Goal: Task Accomplishment & Management: Complete application form

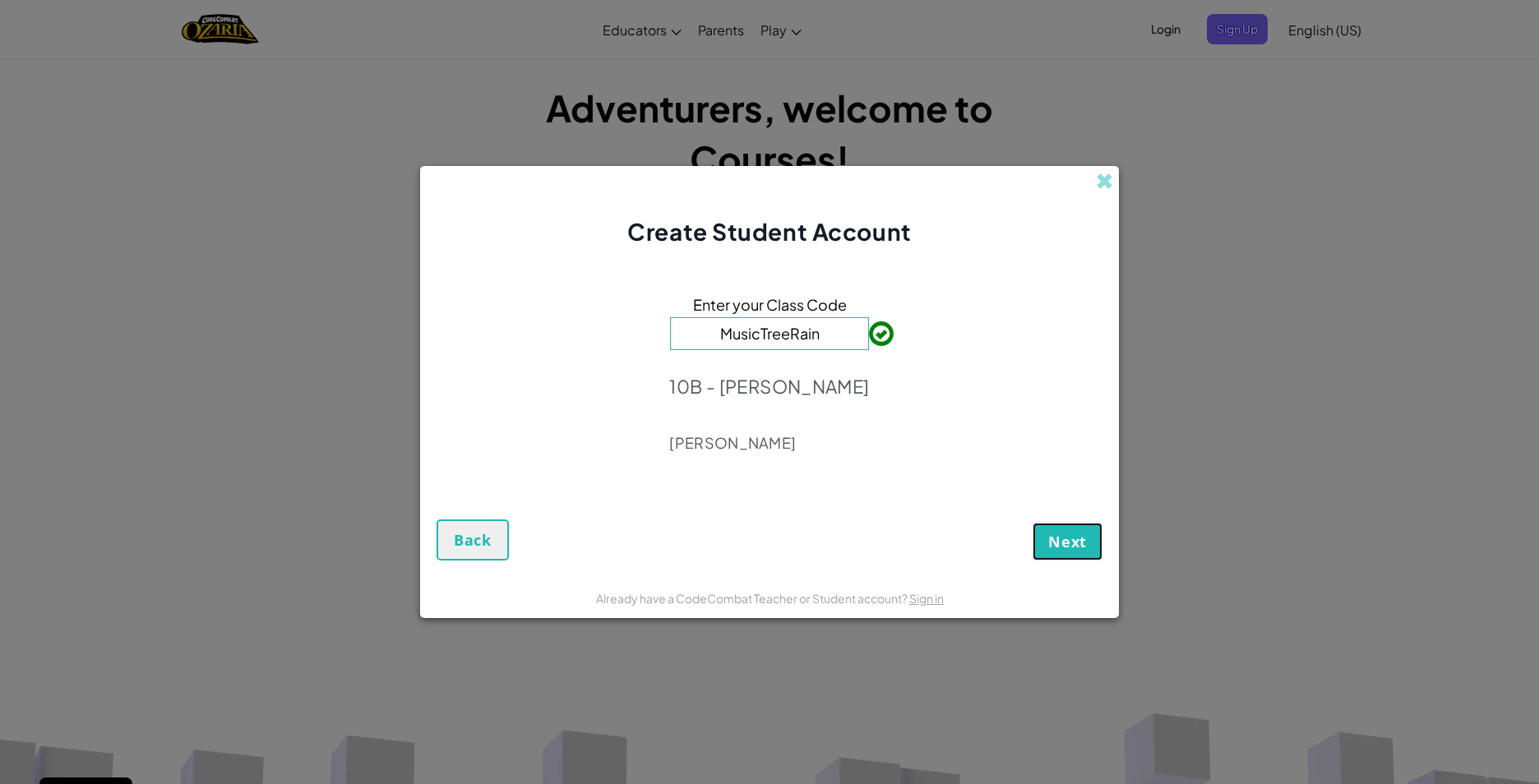
click at [1067, 539] on span "Next" at bounding box center [1067, 541] width 39 height 19
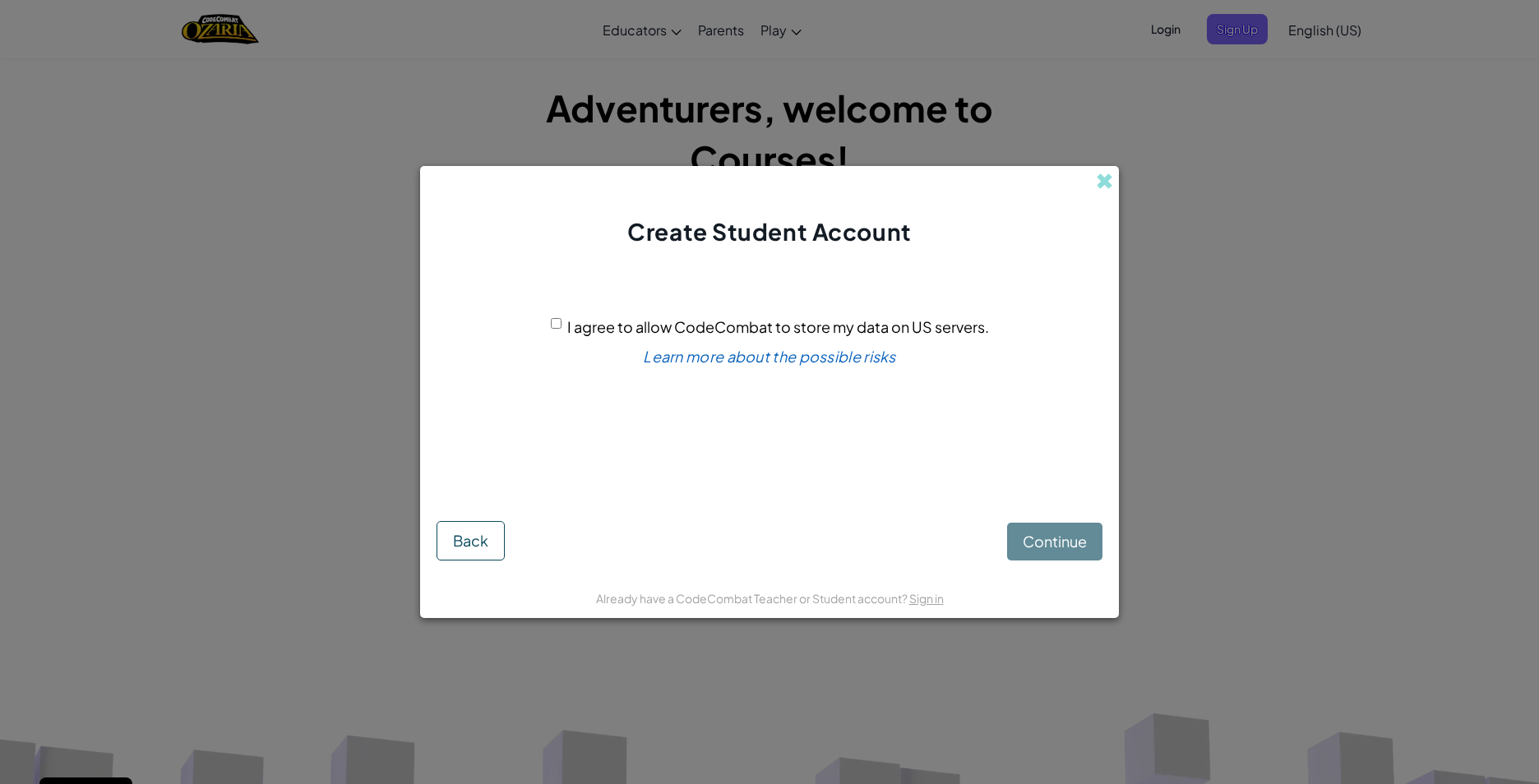
click at [1058, 538] on div "Continue Back" at bounding box center [770, 528] width 666 height 65
click at [557, 320] on input "I agree to allow CodeCombat to store my data on US servers." at bounding box center [556, 323] width 11 height 11
checkbox input "true"
click at [1056, 552] on button "Continue" at bounding box center [1055, 541] width 95 height 38
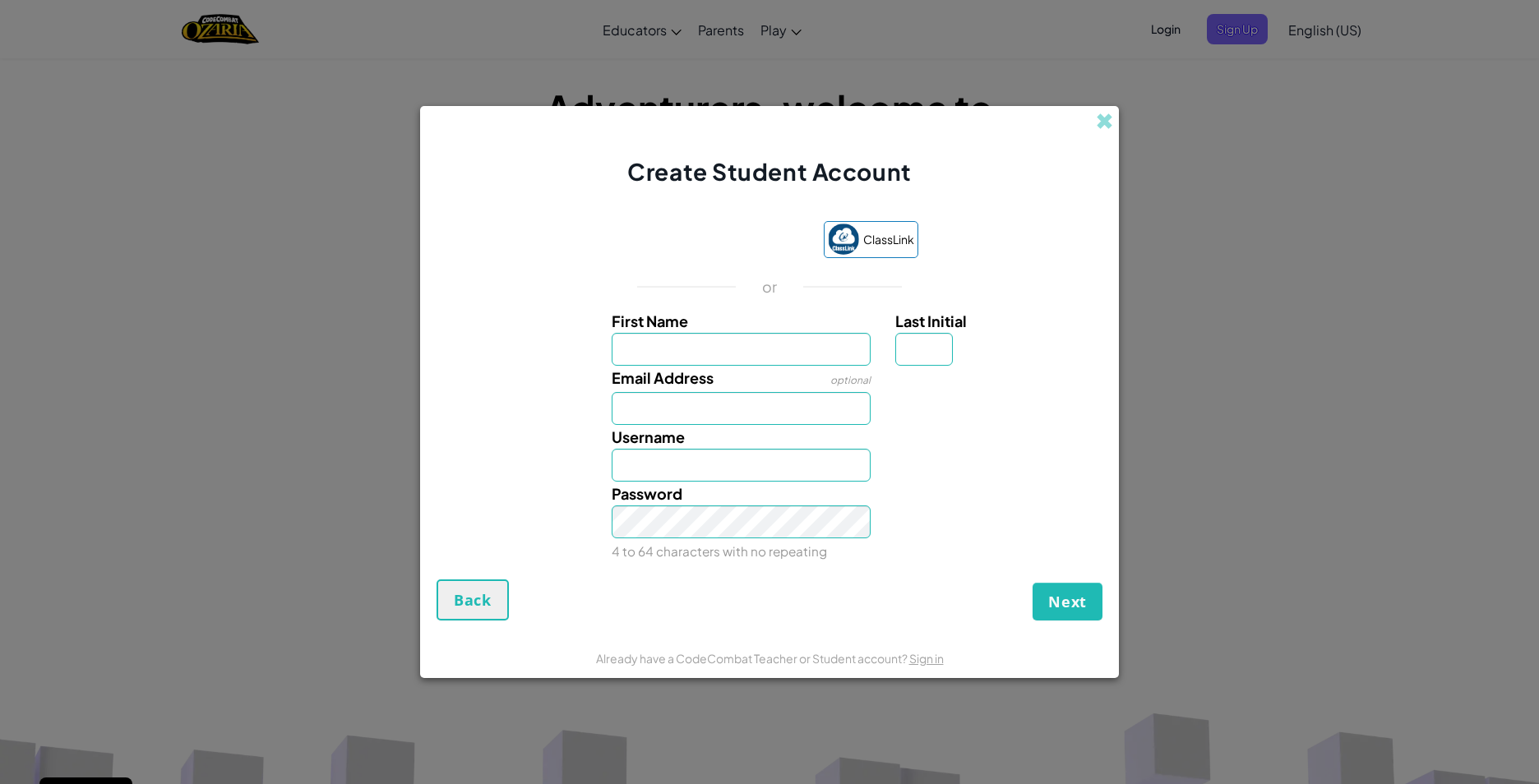
click at [872, 240] on span "ClassLink" at bounding box center [889, 240] width 51 height 24
click at [731, 347] on input "First Name" at bounding box center [741, 349] width 260 height 33
type input "[PERSON_NAME]"
click at [735, 414] on input "Email Address" at bounding box center [741, 408] width 260 height 33
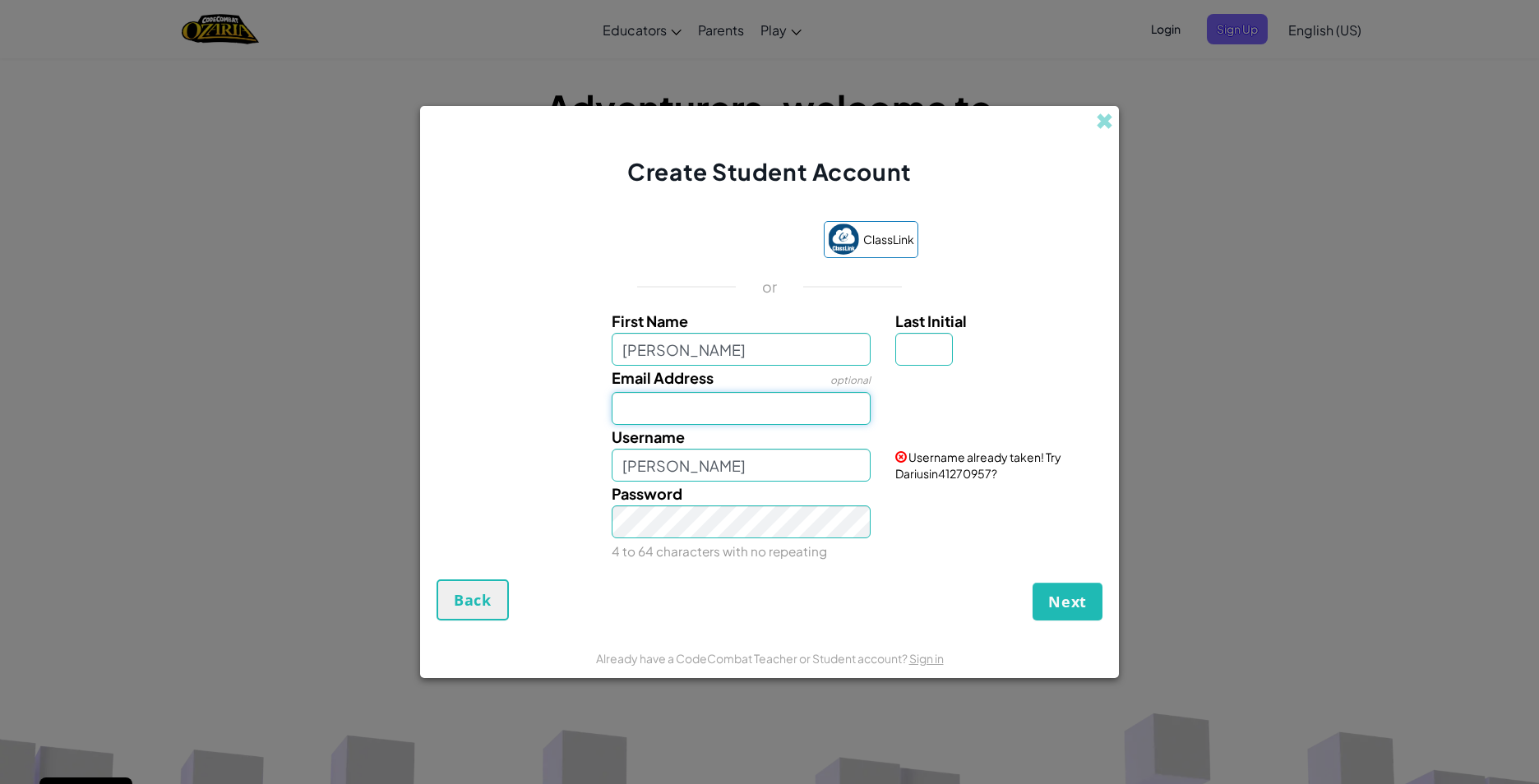
type input "[EMAIL_ADDRESS][DOMAIN_NAME]"
click at [931, 347] on input "Last Initial" at bounding box center [924, 349] width 57 height 33
type input "S"
type input "DariusinS"
click at [991, 317] on label "Last Initial" at bounding box center [997, 321] width 203 height 24
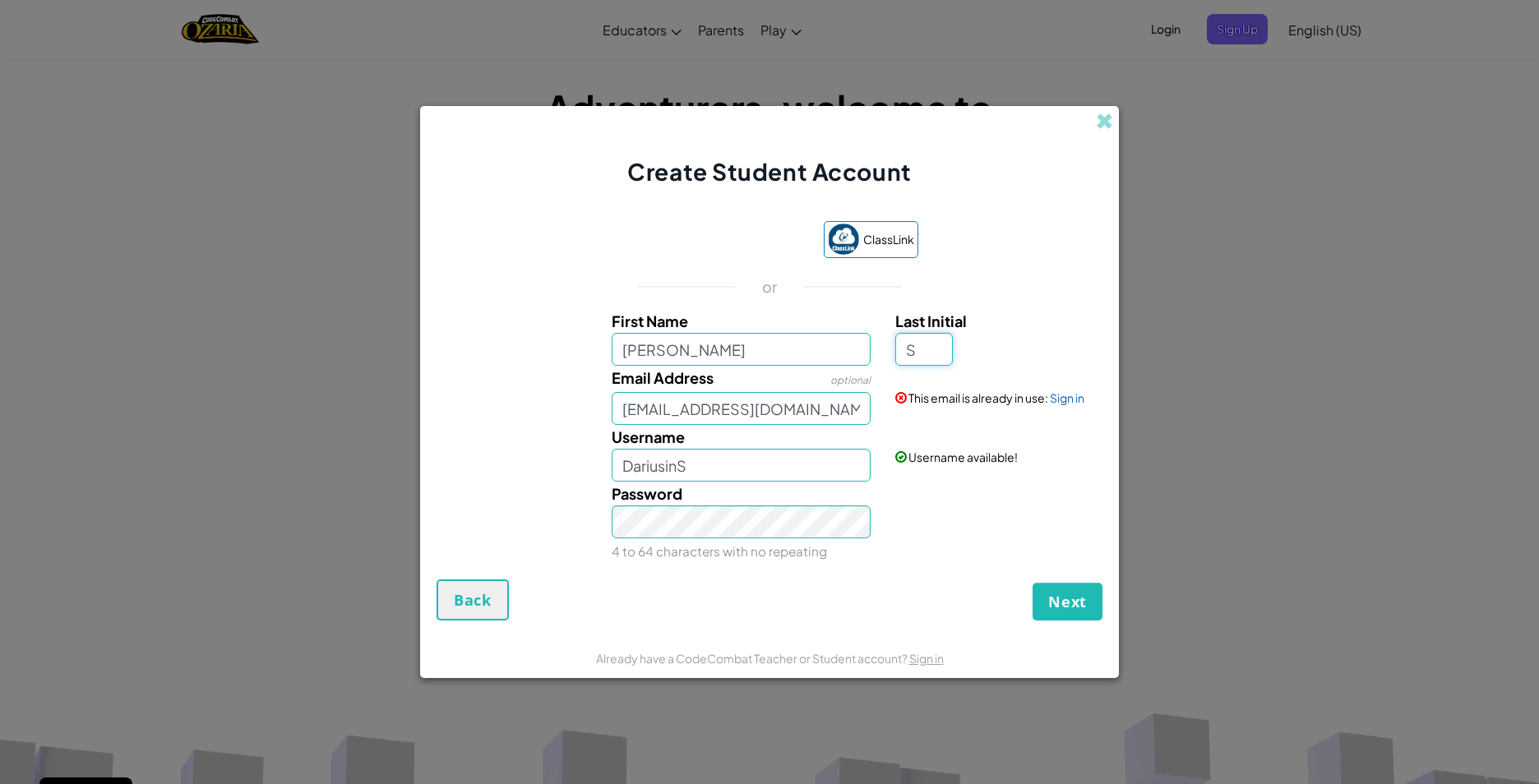
click at [953, 333] on input "S" at bounding box center [924, 349] width 57 height 33
click at [1064, 397] on link "Sign in" at bounding box center [1067, 397] width 35 height 15
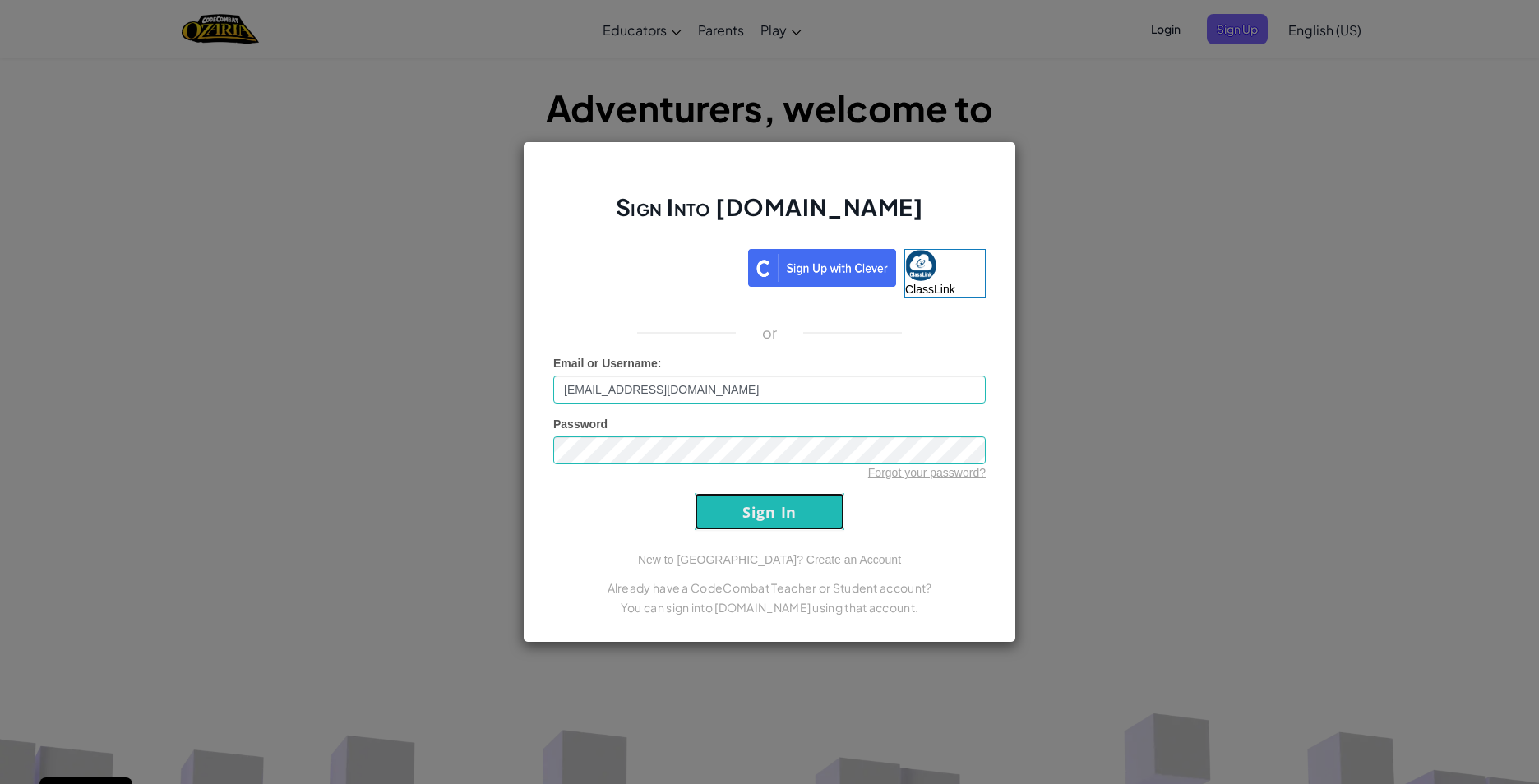
click at [741, 510] on input "Sign In" at bounding box center [770, 511] width 149 height 37
